Goal: Task Accomplishment & Management: Manage account settings

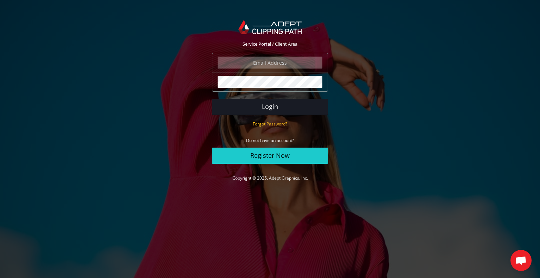
type input "[EMAIL_ADDRESS][DOMAIN_NAME]"
click at [269, 106] on button "Login" at bounding box center [270, 107] width 116 height 16
type input "[EMAIL_ADDRESS][DOMAIN_NAME]"
click at [267, 106] on button "Login" at bounding box center [270, 107] width 116 height 16
